Goal: Browse casually

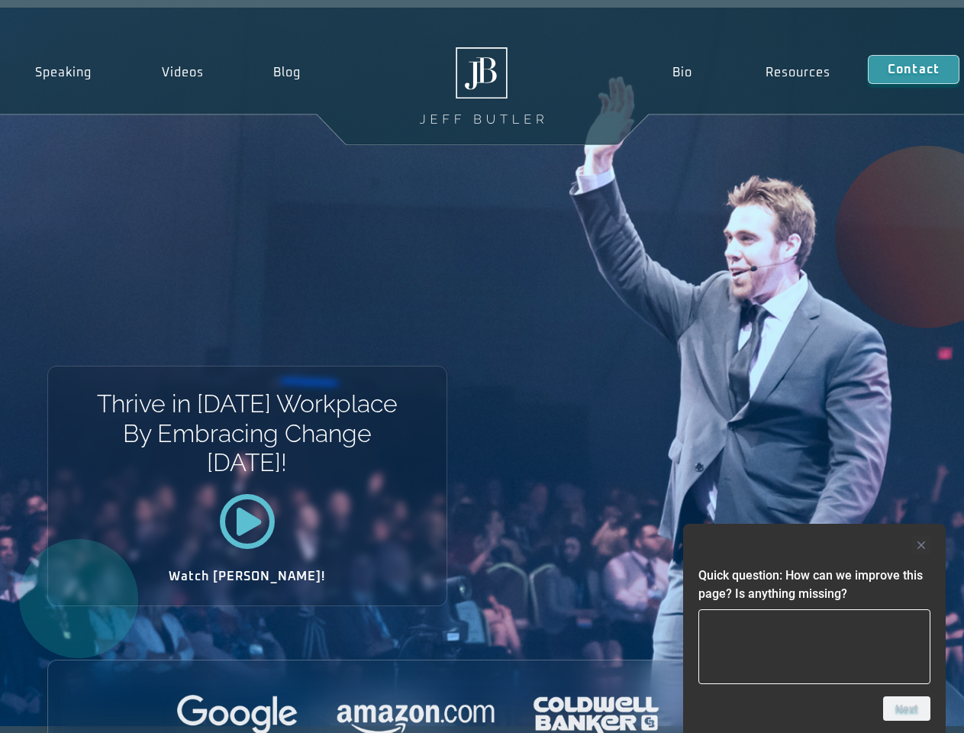
click at [482, 366] on div "Thrive in [DATE] Workplace By Embracing Change [DATE]! Watch [PERSON_NAME]!" at bounding box center [482, 367] width 964 height 718
click at [814, 545] on div at bounding box center [814, 545] width 232 height 18
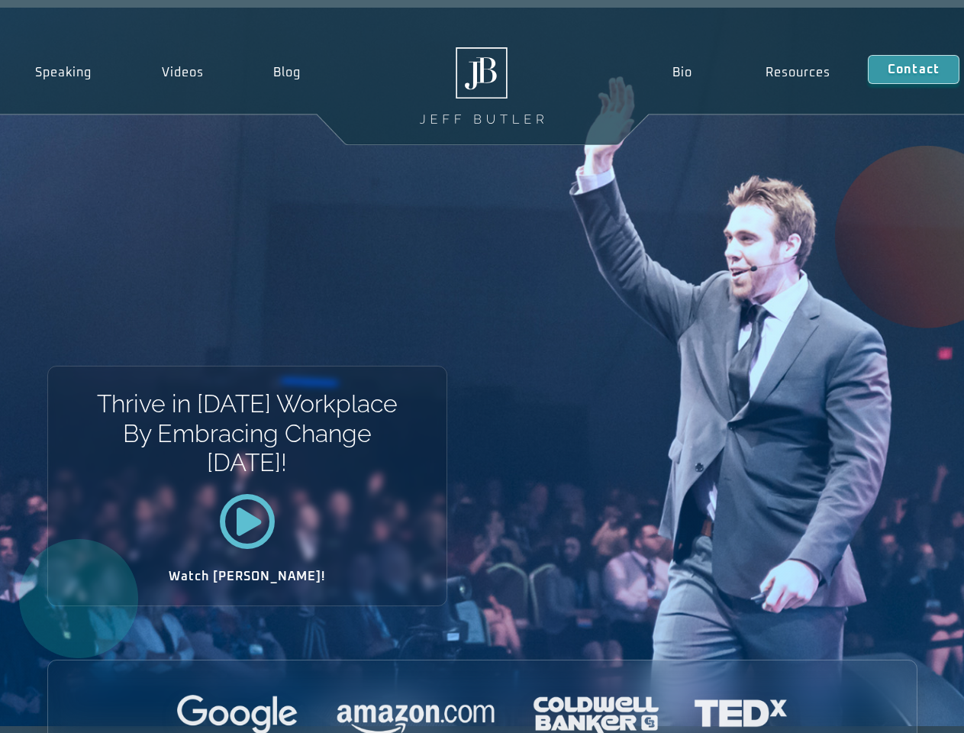
click at [907, 708] on div at bounding box center [482, 716] width 869 height 42
